Goal: Transaction & Acquisition: Obtain resource

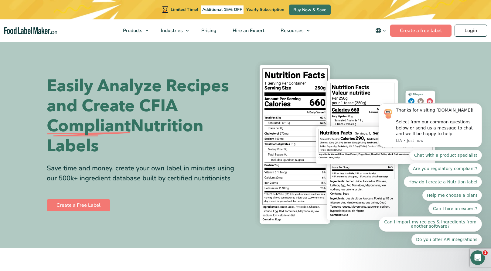
drag, startPoint x: 779, startPoint y: 53, endPoint x: 410, endPoint y: 32, distance: 369.7
click at [410, 32] on body "Thanks for visiting FoodLabelMaker.com! Select from our common questions below …" at bounding box center [430, 140] width 117 height 224
click at [424, 31] on body "Thanks for visiting FoodLabelMaker.com! Select from our common questions below …" at bounding box center [430, 140] width 117 height 224
click at [435, 32] on body "Thanks for visiting FoodLabelMaker.com! Select from our common questions below …" at bounding box center [430, 140] width 117 height 224
click at [178, 105] on h1 "Easily Analyze Recipes and Create CFIA Compliant Nutrition Labels" at bounding box center [144, 116] width 194 height 80
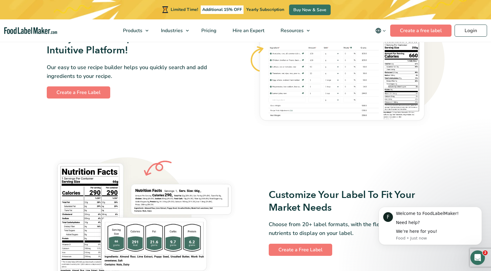
scroll to position [405, 0]
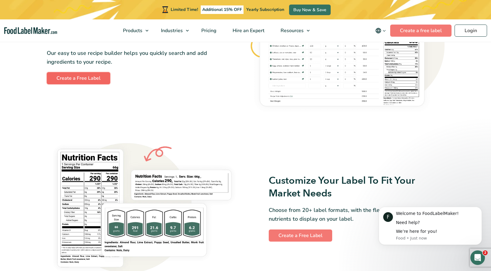
click at [73, 77] on link "Create a Free Label" at bounding box center [78, 78] width 63 height 12
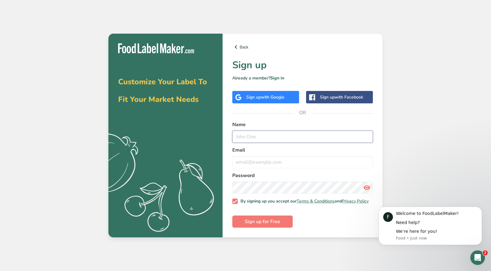
click at [267, 136] on input "text" at bounding box center [302, 137] width 141 height 12
type input "[EMAIL_ADDRESS][DOMAIN_NAME]"
drag, startPoint x: 291, startPoint y: 134, endPoint x: 228, endPoint y: 136, distance: 63.2
click at [228, 136] on div "Back Sign up Already a member? Sign in Sign up with Google Sign up with Faceboo…" at bounding box center [303, 136] width 160 height 204
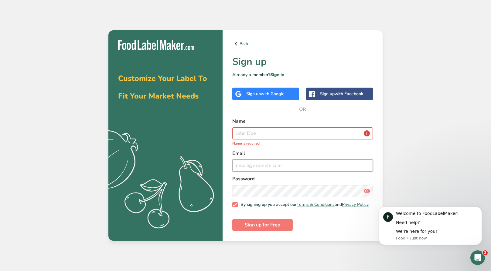
click at [257, 167] on input "email" at bounding box center [302, 166] width 141 height 12
paste input "[EMAIL_ADDRESS][DOMAIN_NAME]"
type input "[EMAIL_ADDRESS][DOMAIN_NAME]"
click at [263, 136] on input "text" at bounding box center [302, 134] width 141 height 12
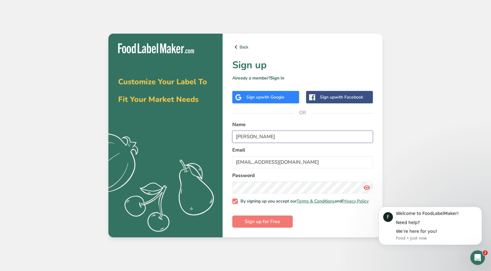
type input "[PERSON_NAME]"
click at [372, 172] on label "Password" at bounding box center [302, 175] width 141 height 7
click at [262, 222] on span "Sign up for Free" at bounding box center [263, 221] width 36 height 7
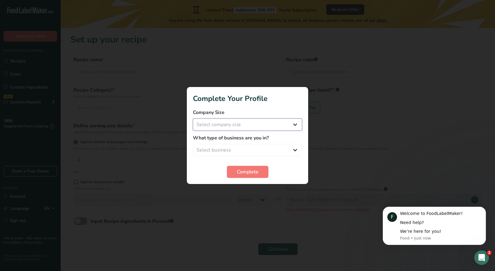
click at [283, 124] on select "Select company size Fewer than 10 Employees 10 to 50 Employees 51 to 500 Employ…" at bounding box center [247, 125] width 109 height 12
select select "1"
click at [193, 119] on select "Select company size Fewer than 10 Employees 10 to 50 Employees 51 to 500 Employ…" at bounding box center [247, 125] width 109 height 12
click at [266, 149] on select "Select business Packaged Food Manufacturer Restaurant & Cafe Bakery Meal Plans …" at bounding box center [247, 150] width 109 height 12
select select "1"
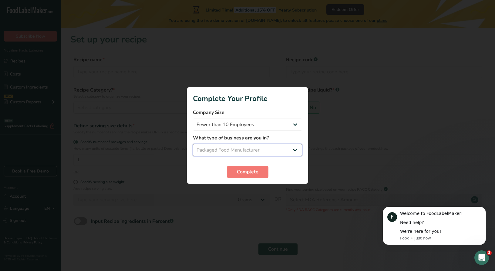
click at [193, 144] on select "Select business Packaged Food Manufacturer Restaurant & Cafe Bakery Meal Plans …" at bounding box center [247, 150] width 109 height 12
click at [246, 172] on span "Complete" at bounding box center [248, 171] width 22 height 7
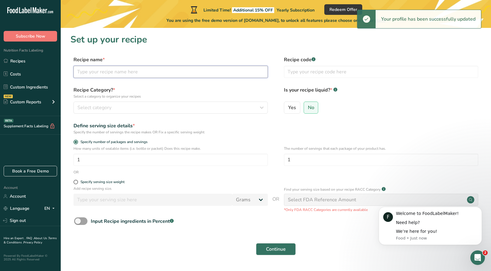
click at [118, 74] on input "text" at bounding box center [170, 72] width 194 height 12
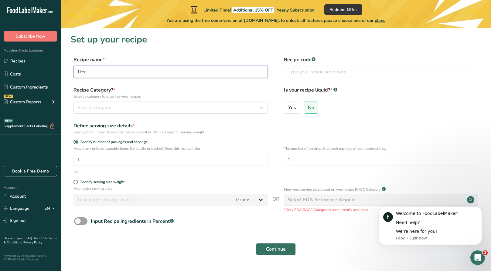
click at [80, 73] on input "TEst" at bounding box center [170, 72] width 194 height 12
type input "Test"
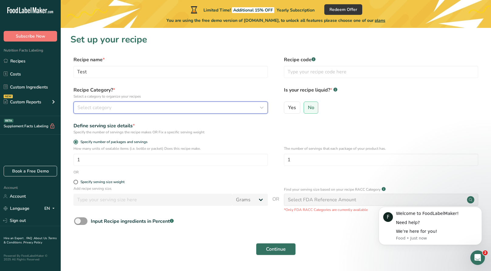
click at [104, 106] on span "Select category" at bounding box center [94, 107] width 34 height 7
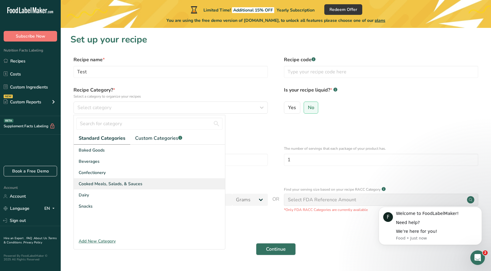
click at [129, 185] on span "Cooked Meals, Salads, & Sauces" at bounding box center [111, 184] width 64 height 6
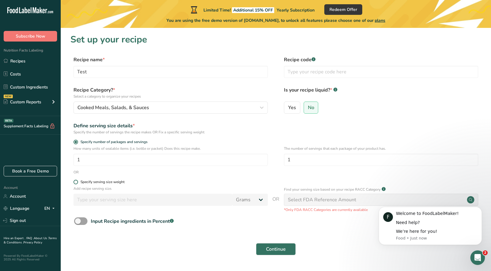
click at [76, 182] on span at bounding box center [75, 182] width 5 height 5
click at [76, 182] on input "Specify serving size weight" at bounding box center [75, 182] width 4 height 4
radio input "true"
radio input "false"
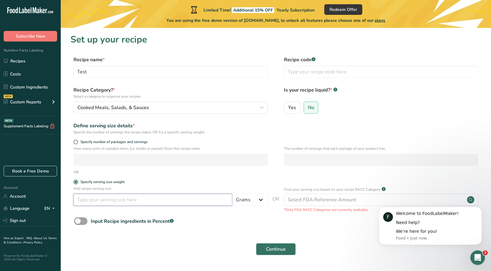
click at [91, 201] on input "number" at bounding box center [152, 200] width 159 height 12
type input "100"
click at [346, 202] on div "Select FDA Reference Amount" at bounding box center [322, 199] width 68 height 7
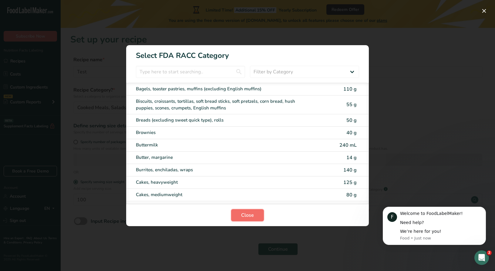
click at [247, 219] on button "Close" at bounding box center [247, 215] width 33 height 12
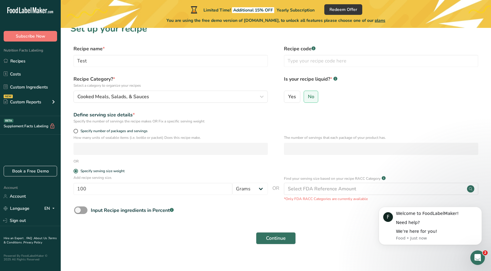
scroll to position [17, 0]
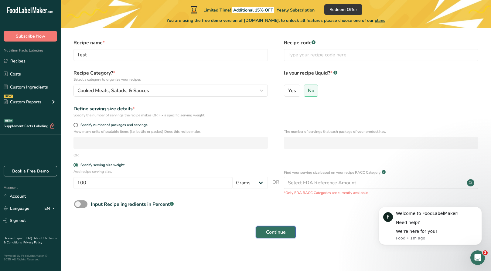
click at [271, 231] on span "Continue" at bounding box center [276, 232] width 20 height 7
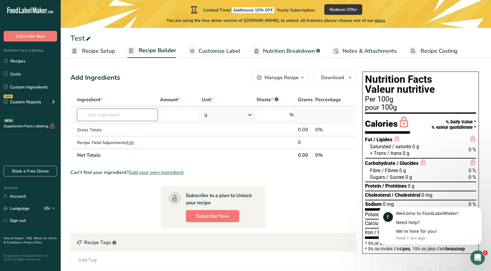
click at [107, 117] on input "text" at bounding box center [117, 115] width 80 height 12
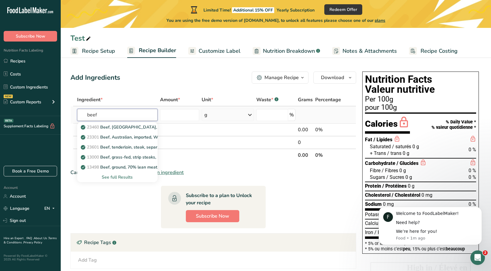
type input "beef"
click at [131, 177] on div "See full Results" at bounding box center [117, 177] width 70 height 6
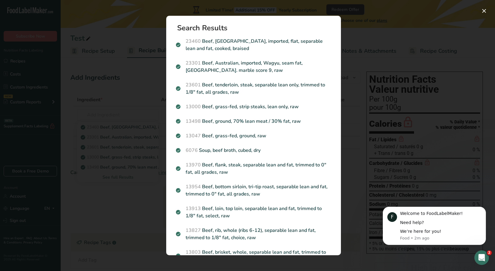
click at [125, 99] on div "Search results modal" at bounding box center [247, 135] width 495 height 271
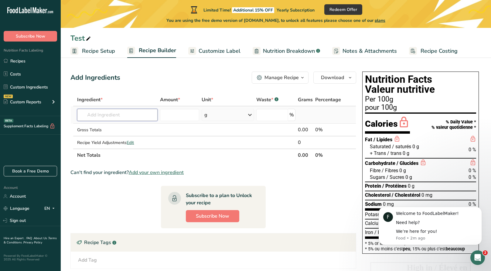
click at [119, 118] on input "text" at bounding box center [117, 115] width 80 height 12
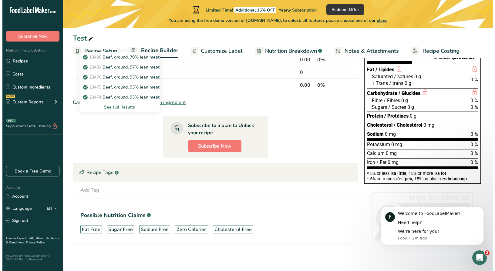
scroll to position [72, 0]
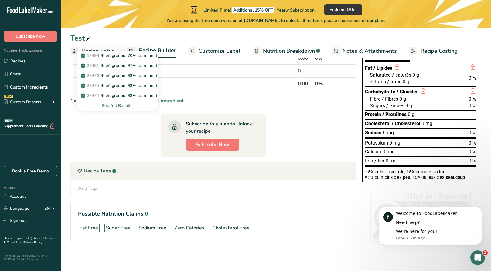
type input "beef lean"
click at [121, 108] on div "See full Results" at bounding box center [117, 106] width 70 height 6
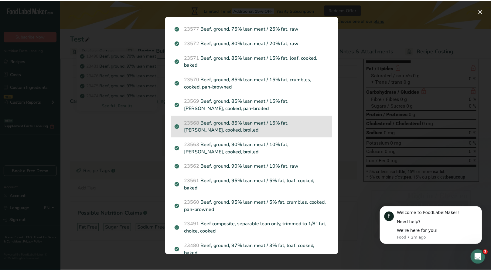
scroll to position [253, 0]
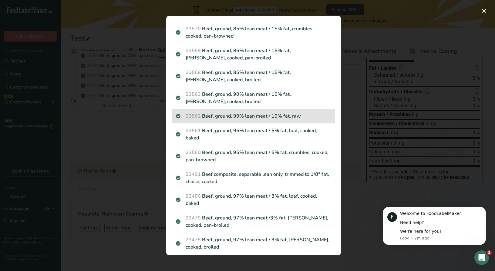
click at [240, 117] on p "23562 Beef, ground, 90% lean meat / 10% fat, raw" at bounding box center [253, 116] width 155 height 7
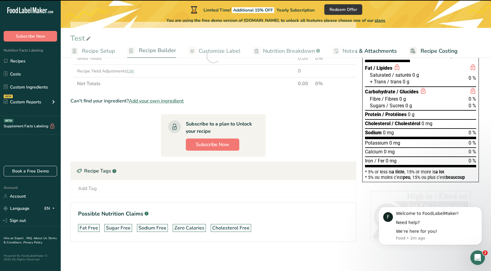
type input "0"
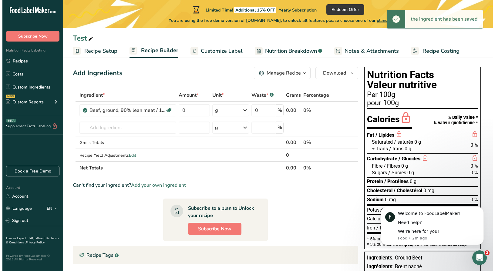
scroll to position [0, 0]
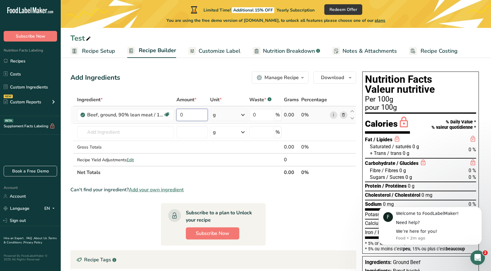
click at [194, 117] on input "0" at bounding box center [192, 115] width 32 height 12
drag, startPoint x: 193, startPoint y: 117, endPoint x: 172, endPoint y: 115, distance: 21.4
click at [172, 115] on tr "Beef, ground, 90% lean meat / 10% fat, raw Dairy free Gluten free Soy free 0 g …" at bounding box center [213, 115] width 285 height 17
type input "90"
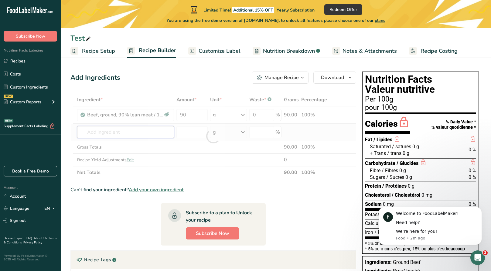
click at [133, 130] on div "Ingredient * Amount * Unit * Waste * .a-a{fill:#347362;}.b-a{fill:#fff;} Grams …" at bounding box center [213, 137] width 286 height 86
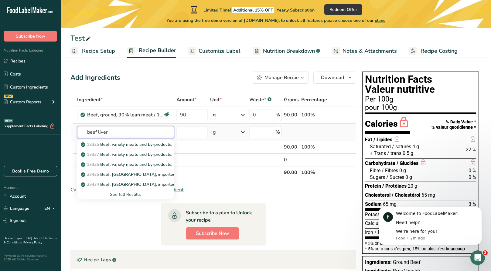
type input "beef liver"
click at [128, 195] on div "See full Results" at bounding box center [125, 195] width 87 height 6
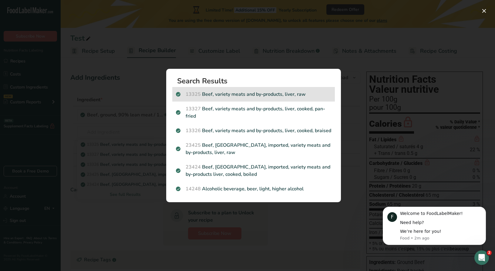
click at [216, 97] on p "13325 Beef, variety meats and by-products, liver, raw" at bounding box center [253, 94] width 155 height 7
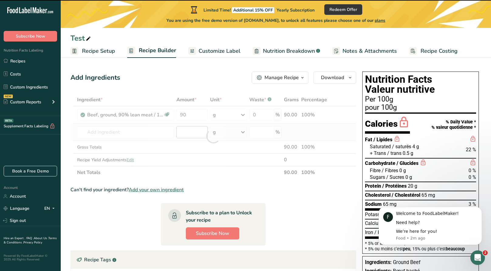
type input "0"
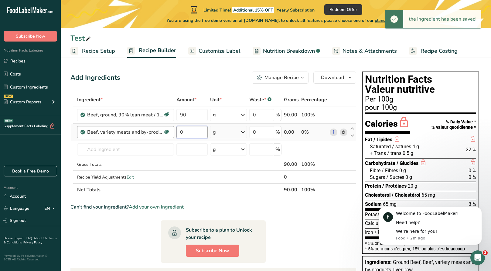
drag, startPoint x: 191, startPoint y: 132, endPoint x: 173, endPoint y: 131, distance: 17.6
click at [174, 131] on tr "Beef, variety meats and by-products, liver, raw Dairy free Gluten free Soy free…" at bounding box center [213, 132] width 285 height 17
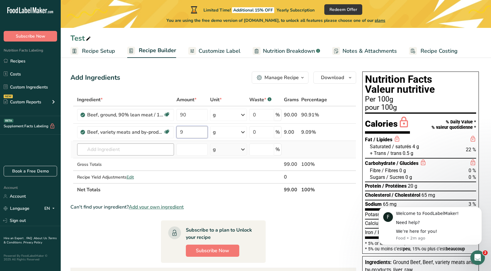
type input "9"
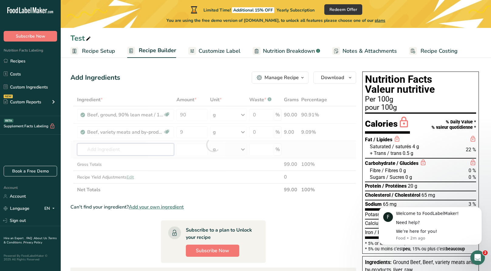
click at [106, 153] on div "Ingredient * Amount * Unit * Waste * .a-a{fill:#347362;}.b-a{fill:#fff;} Grams …" at bounding box center [213, 145] width 286 height 103
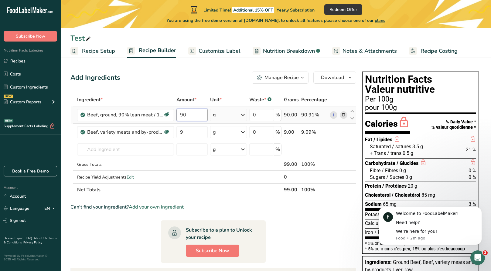
drag, startPoint x: 189, startPoint y: 114, endPoint x: 179, endPoint y: 112, distance: 10.5
click at [179, 112] on input "90" at bounding box center [192, 115] width 32 height 12
type input "80.93"
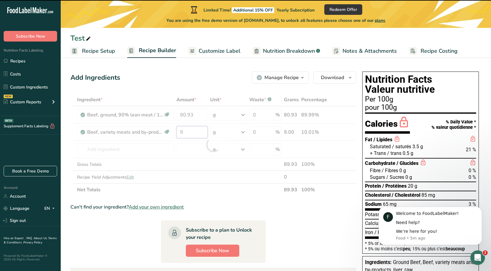
click at [193, 135] on div "Ingredient * Amount * Unit * Waste * .a-a{fill:#347362;}.b-a{fill:#fff;} Grams …" at bounding box center [213, 145] width 286 height 103
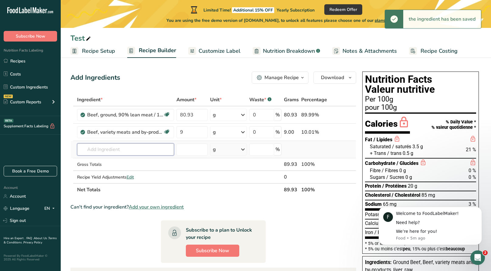
click at [126, 152] on div "Ingredient * Amount * Unit * Waste * .a-a{fill:#347362;}.b-a{fill:#fff;} Grams …" at bounding box center [213, 145] width 286 height 103
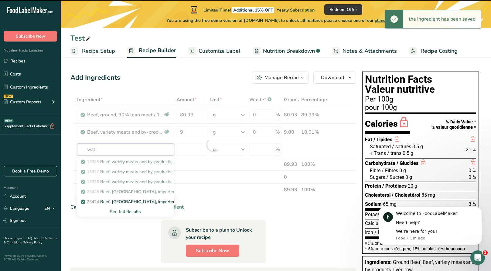
type input "wate"
type input "r"
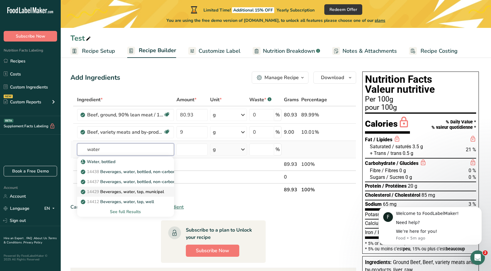
type input "water"
click at [133, 193] on p "14429 [GEOGRAPHIC_DATA], water, tap, municipal" at bounding box center [123, 192] width 82 height 6
type input "Beverages, water, tap, municipal"
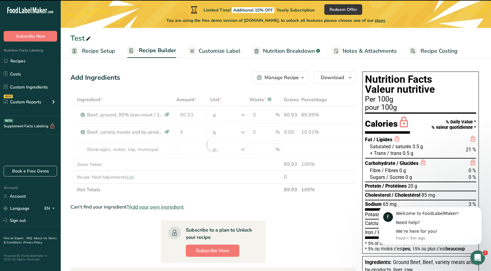
type input "0"
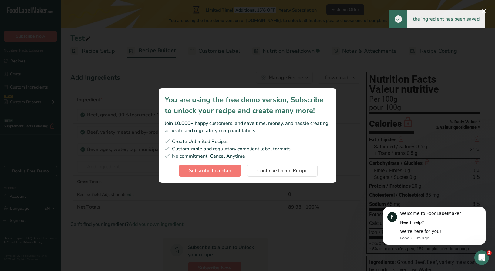
click at [188, 148] on div "Customizable and regulatory compliant label formats" at bounding box center [248, 148] width 166 height 7
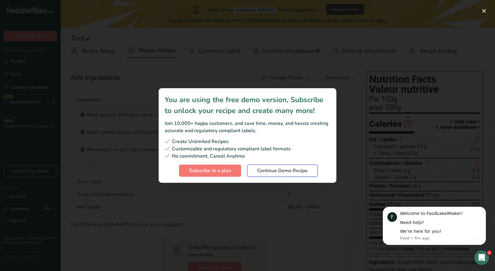
click at [290, 170] on span "Continue Demo Recipe" at bounding box center [282, 170] width 50 height 7
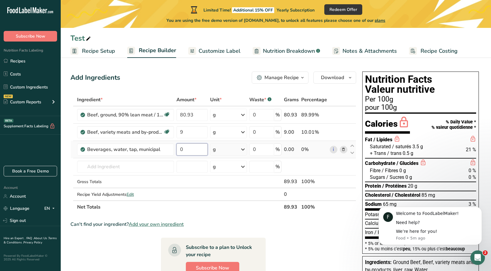
click at [187, 148] on input "0" at bounding box center [192, 150] width 32 height 12
drag, startPoint x: 187, startPoint y: 148, endPoint x: 169, endPoint y: 146, distance: 17.7
click at [169, 146] on tr "Beverages, water, tap, municipal 0 g Portions 1 fl oz 1 bottle 8 fl oz 1 liter …" at bounding box center [213, 149] width 285 height 17
type input "6.82"
click at [156, 165] on div "Ingredient * Amount * Unit * Waste * .a-a{fill:#347362;}.b-a{fill:#fff;} Grams …" at bounding box center [213, 154] width 286 height 120
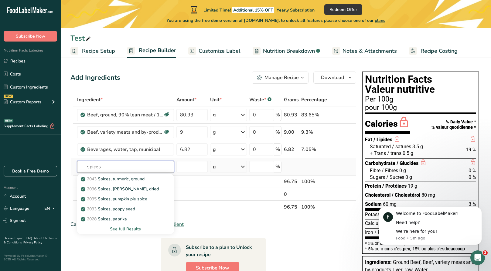
type input "spices"
click at [128, 232] on div "See full Results" at bounding box center [125, 229] width 87 height 6
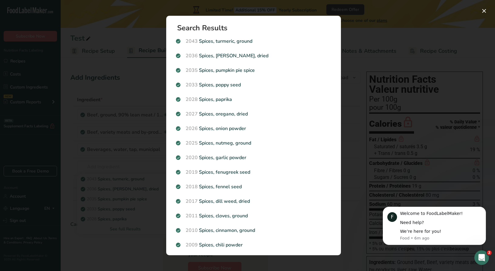
click at [139, 226] on div "Search results modal" at bounding box center [247, 135] width 495 height 271
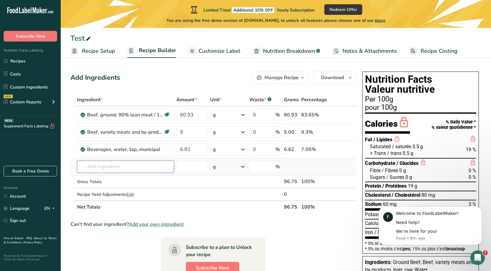
click at [131, 169] on input "text" at bounding box center [125, 167] width 97 height 12
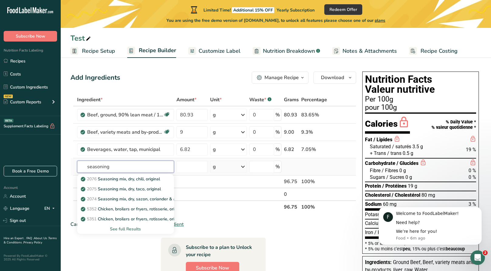
type input "seasoning"
click at [129, 229] on div "See full Results" at bounding box center [125, 229] width 87 height 6
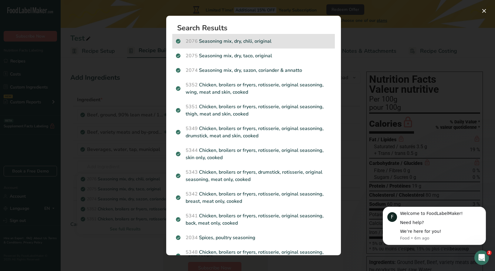
click at [209, 40] on p "2076 Seasoning mix, dry, chili, original" at bounding box center [253, 41] width 155 height 7
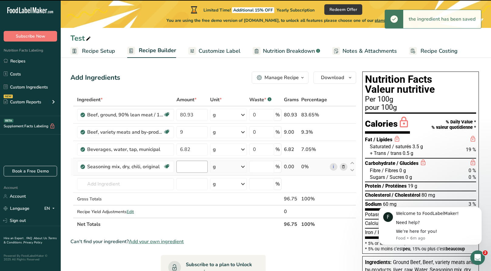
type input "0"
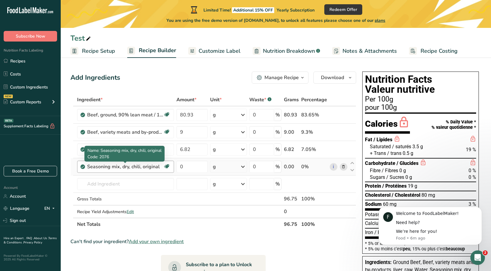
click at [148, 167] on div "Seasoning mix, dry, chili, original" at bounding box center [125, 166] width 76 height 7
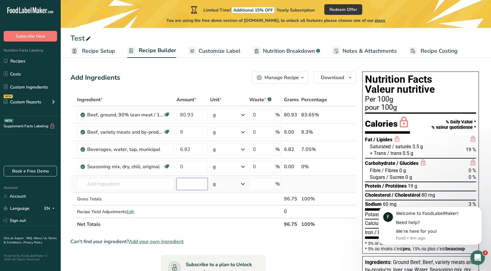
drag, startPoint x: 148, startPoint y: 167, endPoint x: 194, endPoint y: 182, distance: 48.8
click at [193, 182] on input "number" at bounding box center [192, 184] width 32 height 12
click at [194, 170] on input "0" at bounding box center [192, 167] width 32 height 12
drag, startPoint x: 194, startPoint y: 170, endPoint x: 175, endPoint y: 167, distance: 19.7
click at [175, 167] on tr "Seasoning mix, dry, chili, original Dairy free Gluten free Vegan Vegetarian Soy…" at bounding box center [213, 166] width 285 height 17
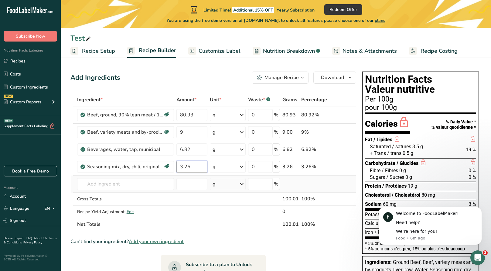
type input "3.26"
click at [179, 192] on div "Ingredient * Amount * Unit * Waste * .a-a{fill:#347362;}.b-a{fill:#fff;} Grams …" at bounding box center [213, 163] width 286 height 138
click at [131, 213] on span "Edit" at bounding box center [130, 212] width 7 height 6
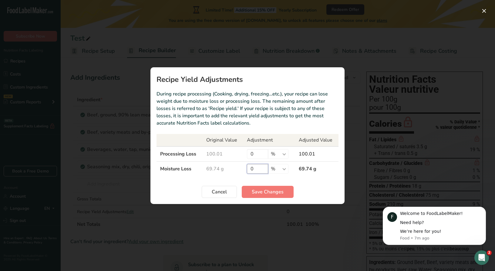
drag, startPoint x: 255, startPoint y: 168, endPoint x: 240, endPoint y: 166, distance: 14.7
click at [240, 166] on tr "Moisture Loss 69.74 g 0 % g kg mg mcg lb oz 69.74 g" at bounding box center [248, 169] width 182 height 15
type input "8"
click at [184, 182] on section "Recipe Yield Adjustments During recipe processing (Cooking, drying, freezing…et…" at bounding box center [248, 135] width 194 height 137
click at [275, 191] on span "Save Changes" at bounding box center [268, 192] width 32 height 7
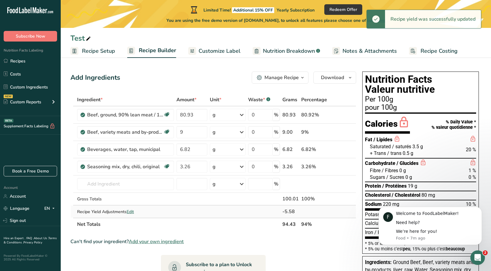
click at [129, 212] on span "Edit" at bounding box center [130, 212] width 7 height 6
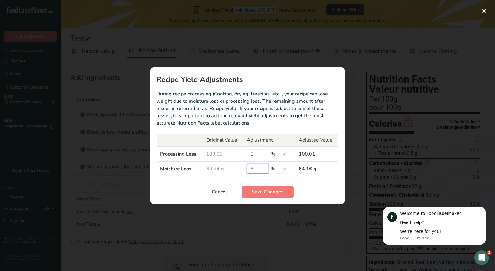
drag, startPoint x: 256, startPoint y: 168, endPoint x: 241, endPoint y: 167, distance: 15.0
click at [241, 167] on tr "Moisture Loss 69.74 g 8 % g kg mg mcg lb oz 64.16 g" at bounding box center [248, 169] width 182 height 15
type input "10"
click at [259, 193] on span "Save Changes" at bounding box center [268, 192] width 32 height 7
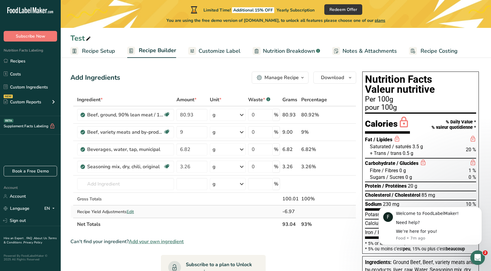
click at [134, 213] on span "Edit" at bounding box center [130, 212] width 7 height 6
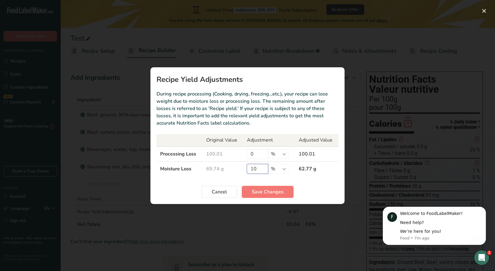
drag, startPoint x: 258, startPoint y: 171, endPoint x: 250, endPoint y: 170, distance: 8.8
click at [250, 170] on input "10" at bounding box center [257, 169] width 21 height 10
type input "12"
click at [257, 189] on span "Save Changes" at bounding box center [268, 192] width 32 height 7
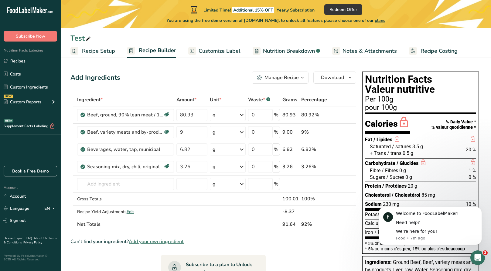
click at [275, 53] on span "Nutrition Breakdown" at bounding box center [289, 51] width 52 height 8
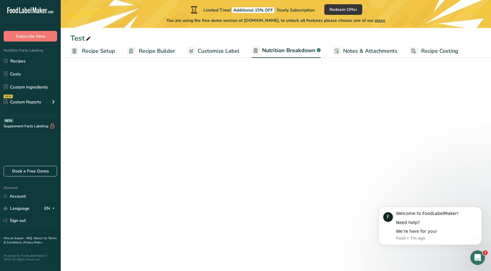
select select "Calories"
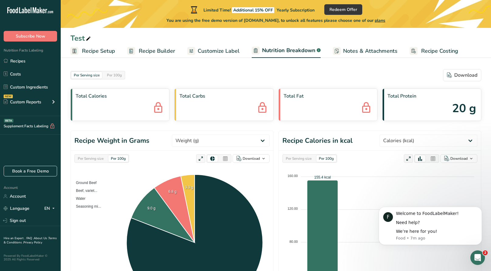
click at [212, 50] on span "Customize Label" at bounding box center [219, 51] width 42 height 8
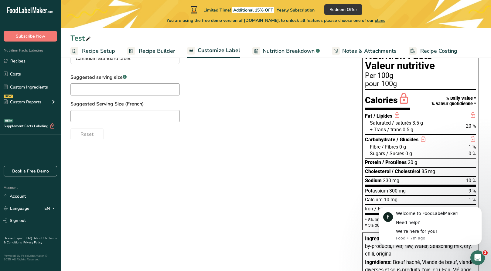
scroll to position [39, 0]
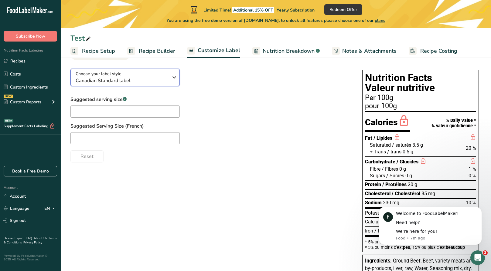
click at [171, 81] on icon "button" at bounding box center [174, 77] width 7 height 11
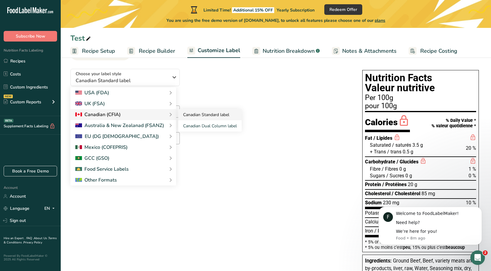
click at [216, 115] on link "Canadian Standard label" at bounding box center [209, 114] width 63 height 11
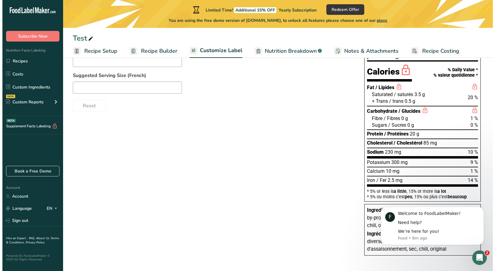
scroll to position [0, 0]
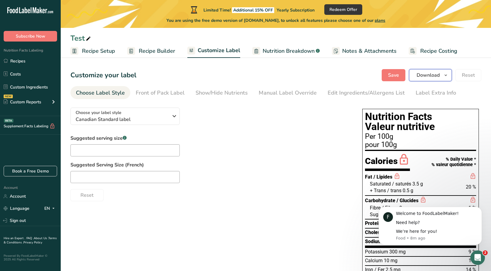
click at [432, 77] on span "Download" at bounding box center [428, 75] width 23 height 7
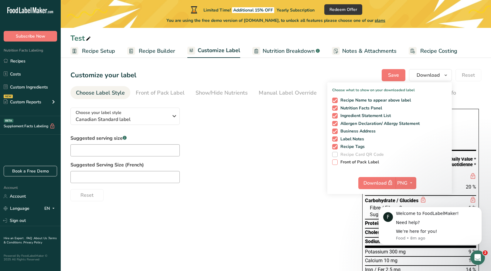
click at [336, 164] on span at bounding box center [334, 162] width 5 height 5
click at [336, 164] on input "Front of Pack Label" at bounding box center [334, 162] width 4 height 4
checkbox input "true"
click at [277, 168] on label "Suggested Serving Size (French)" at bounding box center [210, 165] width 280 height 7
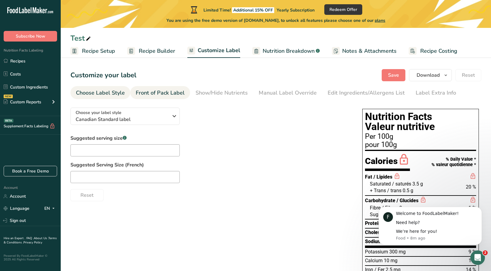
click at [165, 97] on link "Front of Pack Label" at bounding box center [160, 93] width 49 height 14
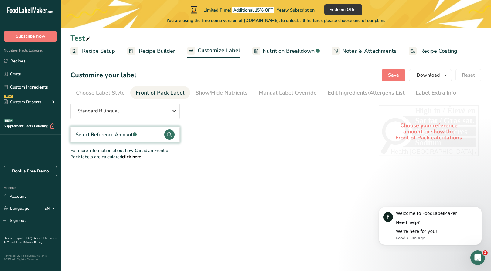
click at [157, 138] on div "Select Reference Amount .a-a{fill:#347362;}.b-a{fill:#fff;}" at bounding box center [124, 135] width 109 height 16
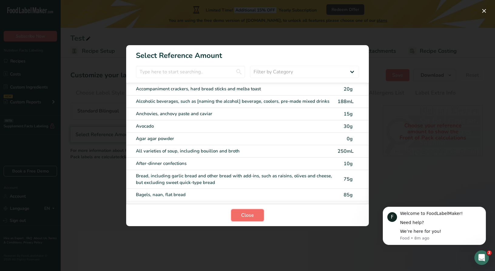
click at [256, 212] on button "Close" at bounding box center [247, 215] width 33 height 12
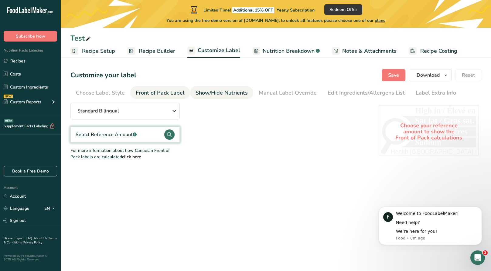
click at [226, 97] on div "Show/Hide Nutrients" at bounding box center [222, 93] width 52 height 8
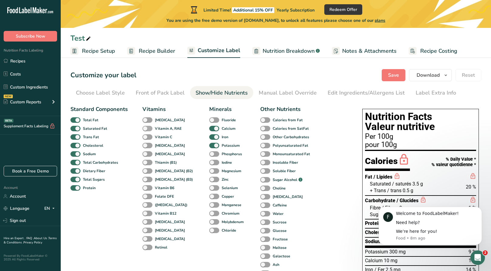
click at [148, 129] on span at bounding box center [147, 129] width 10 height 6
click at [146, 129] on input "Vitamin A, RAE" at bounding box center [144, 129] width 4 height 4
click at [148, 129] on span at bounding box center [147, 129] width 10 height 6
click at [146, 129] on input "Vitamin A, RAE" at bounding box center [144, 129] width 4 height 4
checkbox input "false"
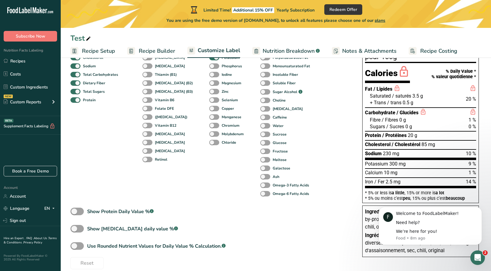
scroll to position [96, 0]
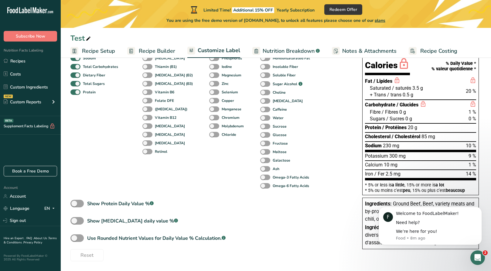
click at [283, 53] on span "Nutrition Breakdown" at bounding box center [289, 51] width 52 height 8
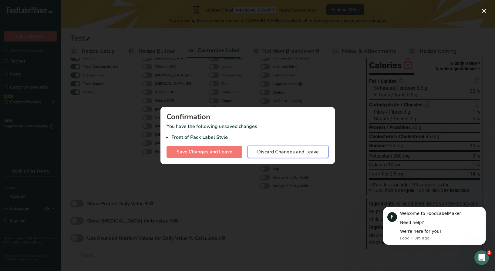
click at [285, 152] on span "Discard Changes and Leave" at bounding box center [288, 151] width 62 height 7
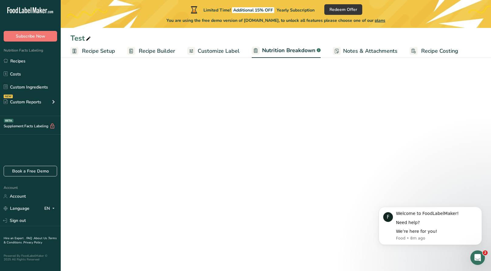
select select "Calories"
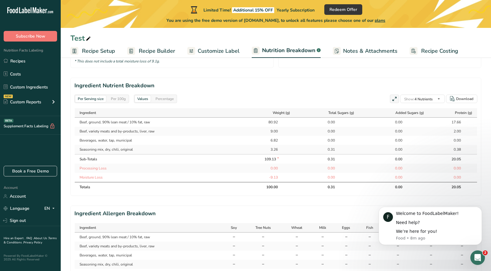
scroll to position [282, 0]
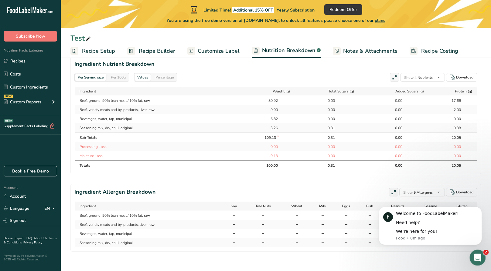
click at [478, 257] on icon "Open Intercom Messenger" at bounding box center [477, 257] width 10 height 10
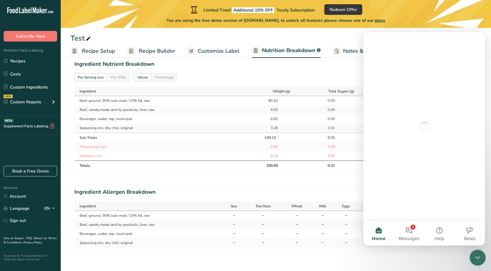
scroll to position [0, 0]
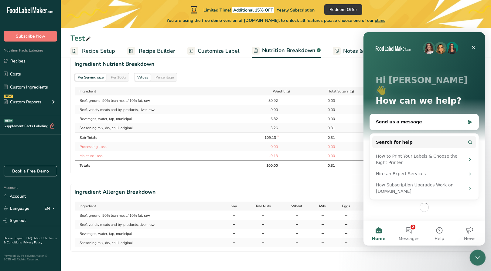
click at [477, 258] on icon "Close Intercom Messenger" at bounding box center [477, 257] width 4 height 2
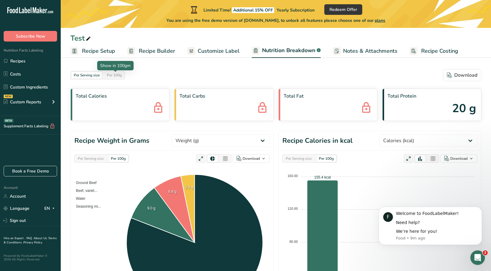
click at [115, 76] on div "Per 100g" at bounding box center [114, 75] width 20 height 7
click at [434, 160] on icon at bounding box center [432, 159] width 5 height 9
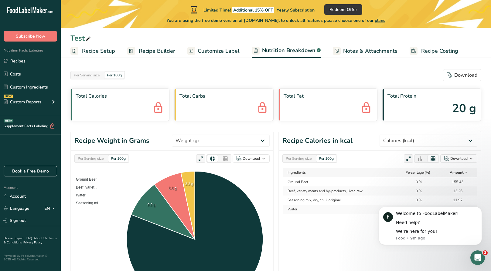
click at [406, 160] on icon at bounding box center [408, 159] width 5 height 9
select select "Calories"
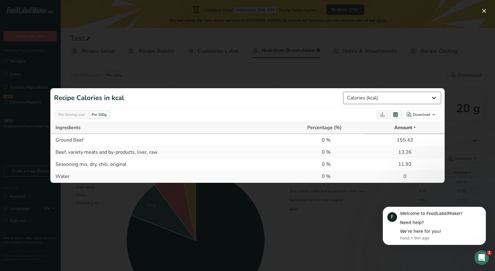
click at [435, 97] on select "Weight (g) Calories (kcal) Energy KJ (kj) Total Fat (g) Saturated Fat (g) Trans…" at bounding box center [393, 98] width 98 height 12
click at [339, 71] on div at bounding box center [247, 135] width 495 height 271
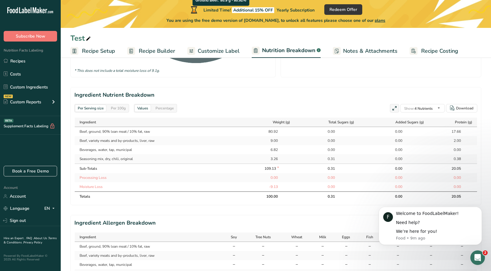
scroll to position [253, 0]
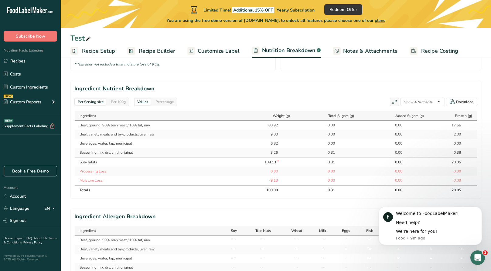
click at [146, 100] on div "Values" at bounding box center [143, 102] width 16 height 7
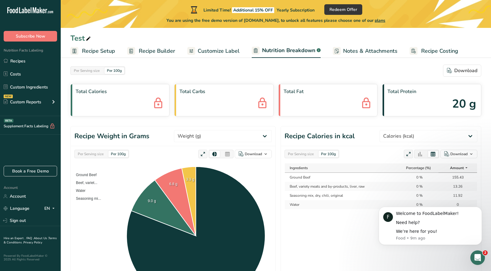
scroll to position [0, 0]
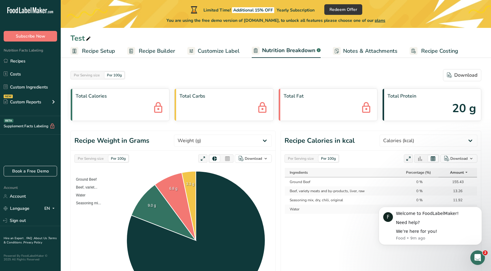
click at [97, 51] on span "Recipe Setup" at bounding box center [98, 51] width 33 height 8
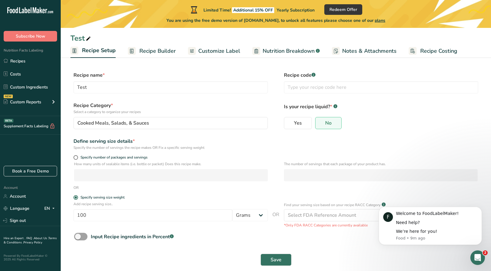
click at [150, 55] on span "Recipe Builder" at bounding box center [157, 51] width 36 height 8
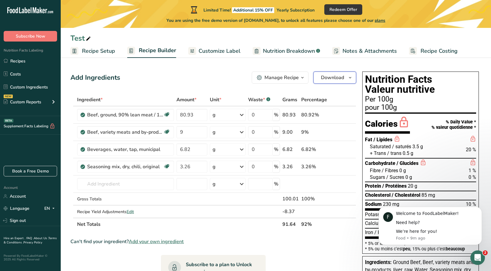
click at [354, 81] on button "Download" at bounding box center [334, 78] width 43 height 12
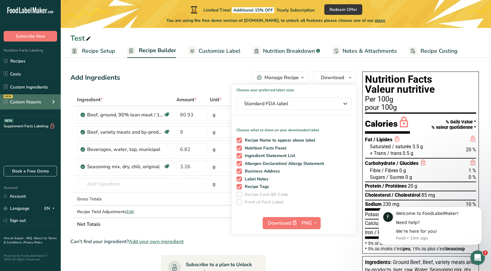
click at [37, 103] on div "Custom Reports" at bounding box center [23, 102] width 38 height 6
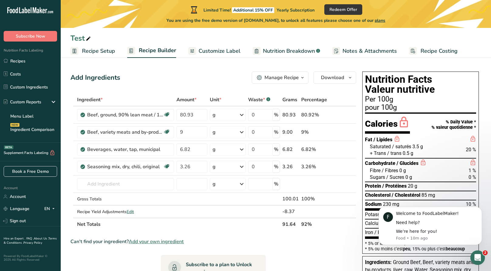
click at [283, 50] on span "Nutrition Breakdown" at bounding box center [289, 51] width 52 height 8
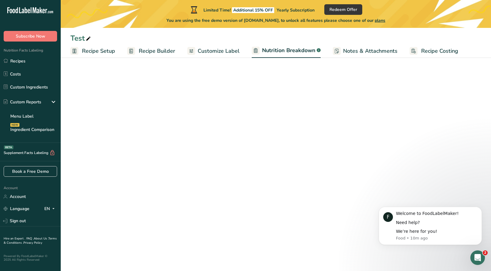
select select "Calories"
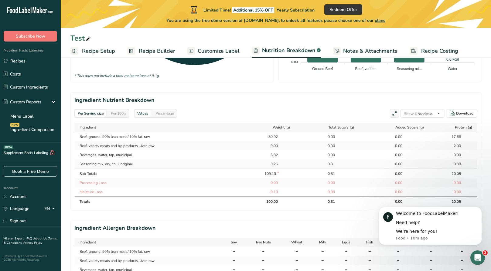
scroll to position [231, 0]
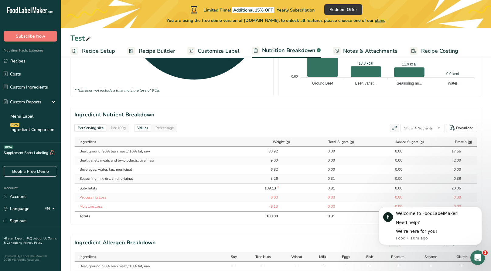
click at [394, 128] on icon at bounding box center [394, 128] width 5 height 9
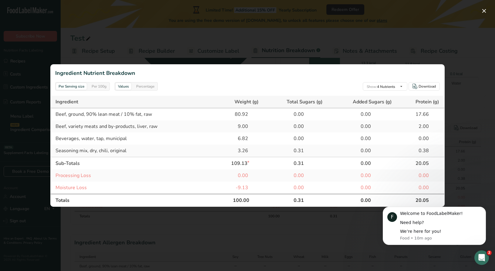
click at [322, 44] on div at bounding box center [247, 135] width 495 height 271
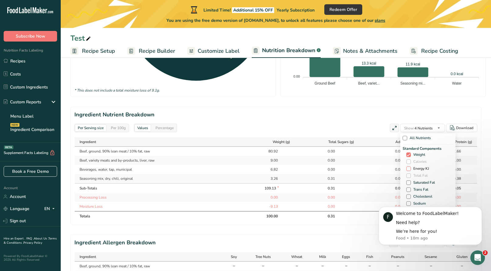
click at [407, 170] on span at bounding box center [408, 169] width 5 height 5
click at [407, 170] on input "Energy KJ" at bounding box center [408, 169] width 4 height 4
checkbox input "true"
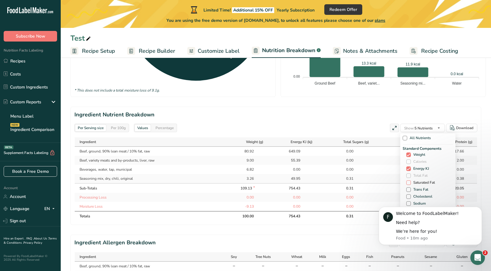
click at [408, 185] on span at bounding box center [408, 183] width 5 height 5
click at [408, 185] on input "Saturated Fat" at bounding box center [408, 183] width 4 height 4
checkbox input "true"
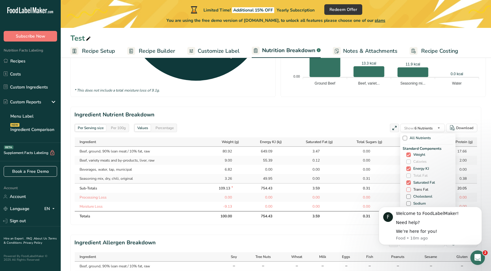
click at [407, 190] on span at bounding box center [408, 190] width 5 height 5
click at [407, 190] on input "Trans Fat" at bounding box center [408, 190] width 4 height 4
checkbox input "true"
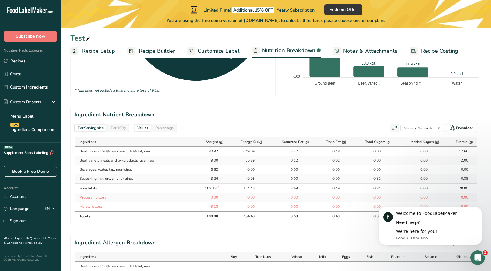
click html "F Welcome to FoodLabelMaker! Need help? We’re here for you! Food • 10m ago"
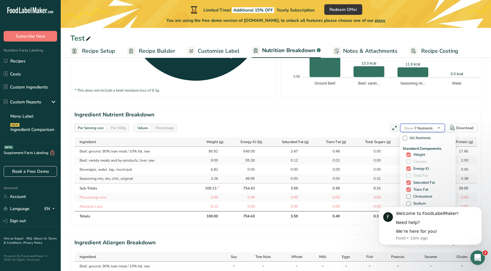
click at [434, 128] on button "Show: 7 Nutrients" at bounding box center [422, 128] width 45 height 9
click at [406, 155] on span at bounding box center [408, 153] width 5 height 5
click at [406, 155] on input "Sodium" at bounding box center [408, 153] width 4 height 4
checkbox input "true"
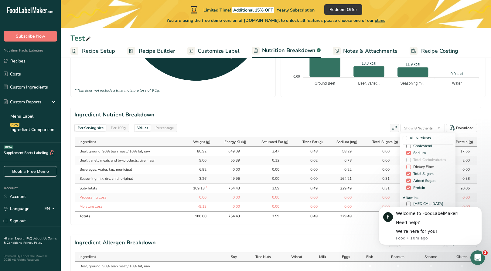
click at [411, 167] on span "Dietary Fiber" at bounding box center [422, 167] width 23 height 5
click at [410, 167] on input "Dietary Fiber" at bounding box center [408, 167] width 4 height 4
checkbox input "true"
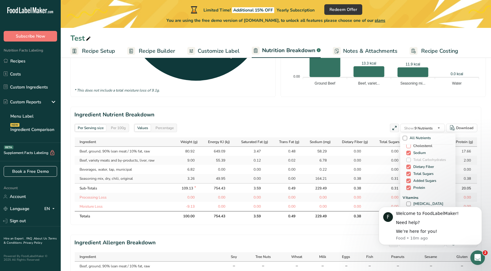
click at [408, 146] on span at bounding box center [408, 146] width 5 height 5
click at [408, 146] on input "Cholesterol" at bounding box center [408, 146] width 4 height 4
checkbox input "true"
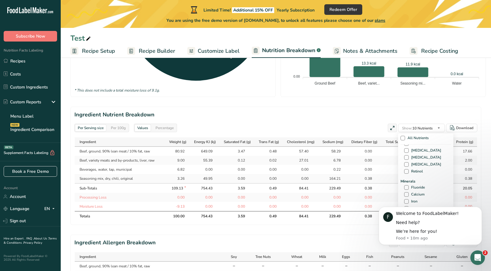
scroll to position [202, 0]
click at [404, 193] on span at bounding box center [406, 194] width 5 height 5
click at [404, 193] on input "Potassium" at bounding box center [406, 194] width 4 height 4
checkbox input "true"
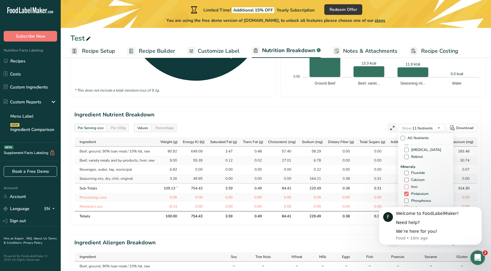
click at [406, 186] on span at bounding box center [406, 187] width 5 height 5
click at [406, 186] on input "Iron" at bounding box center [406, 187] width 4 height 4
checkbox input "true"
click at [406, 180] on span at bounding box center [406, 180] width 5 height 5
click at [406, 180] on input "Calcium" at bounding box center [406, 180] width 4 height 4
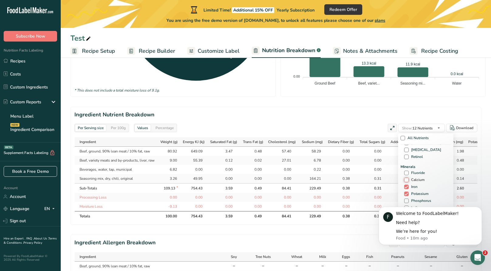
checkbox input "true"
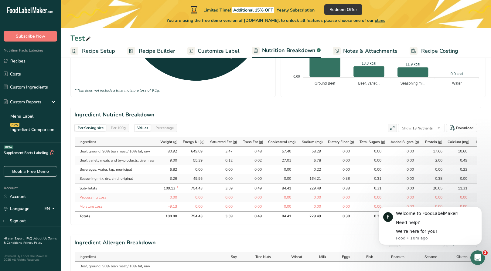
click at [331, 107] on section "Ingredient Nutrient Breakdown Per Serving size Per 100g Values Percentage Show:…" at bounding box center [275, 166] width 411 height 118
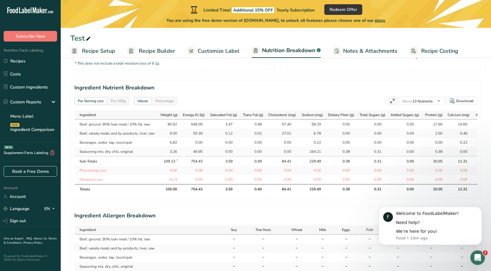
scroll to position [286, 0]
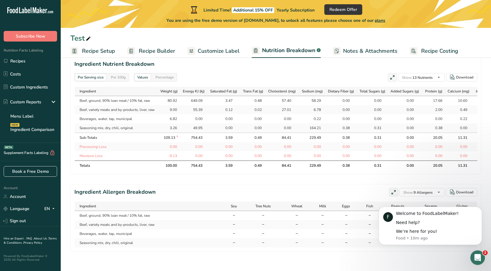
click at [116, 74] on div "Per 100g" at bounding box center [118, 77] width 20 height 7
